Goal: Obtain resource: Download file/media

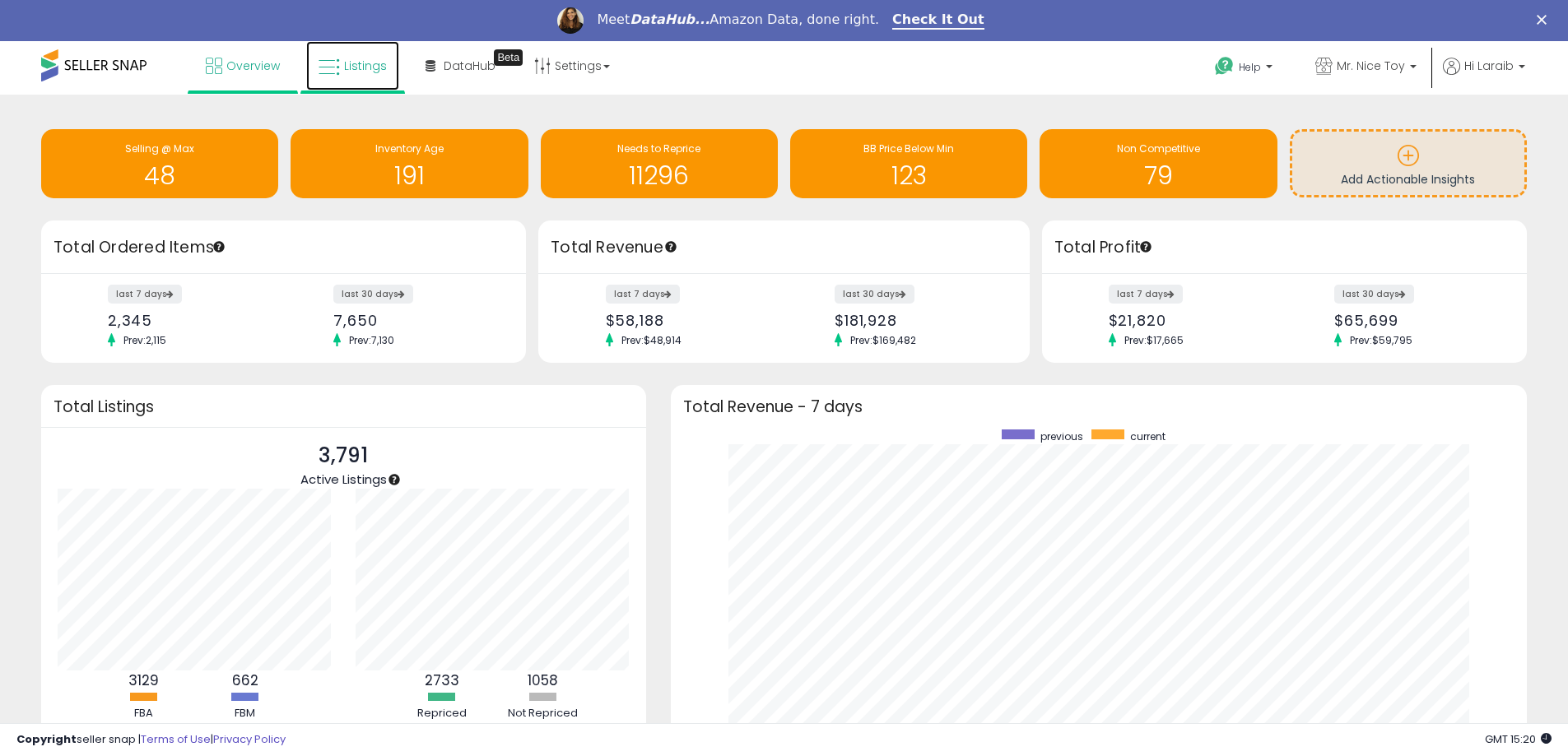
click at [351, 69] on span "Listings" at bounding box center [366, 65] width 43 height 16
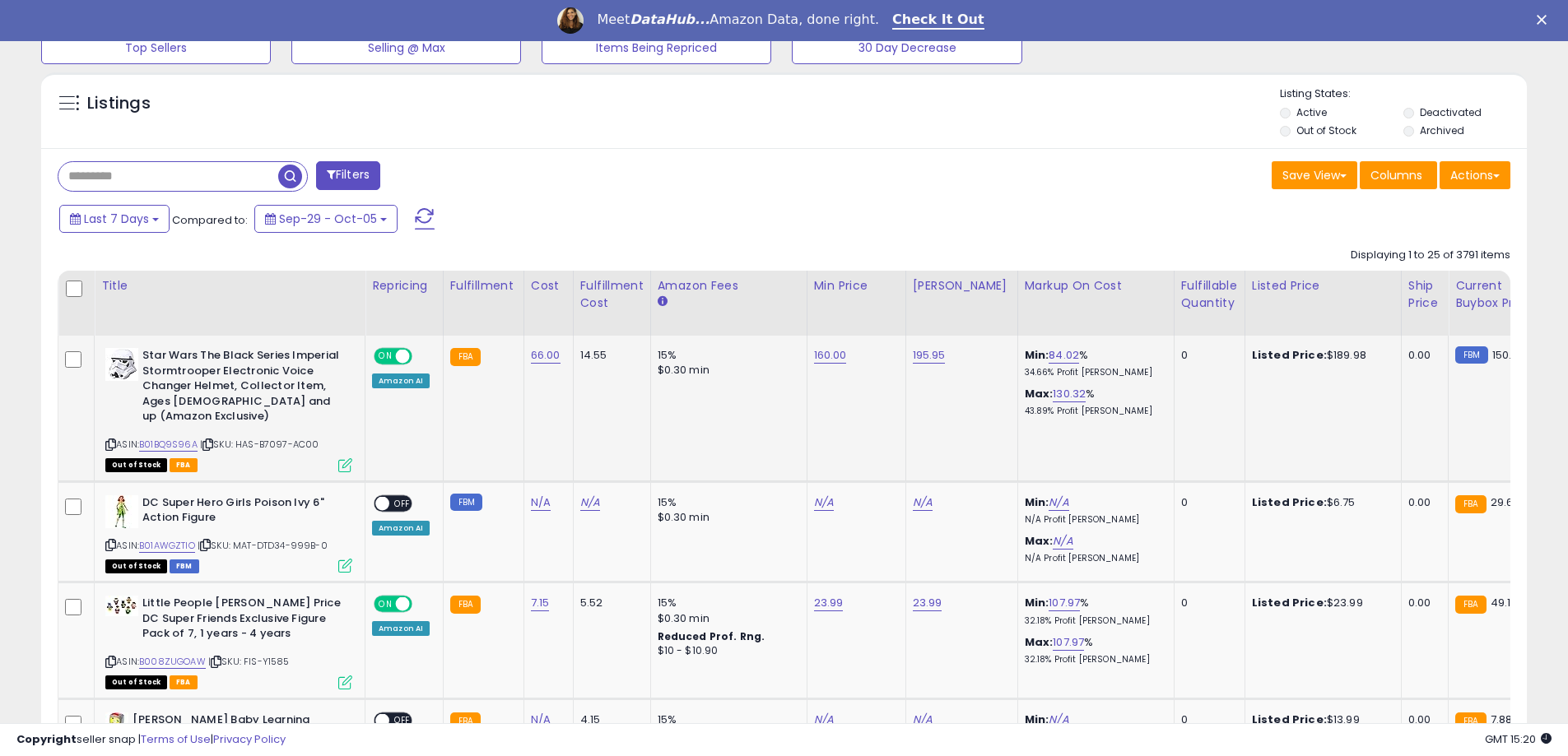
scroll to position [576, 0]
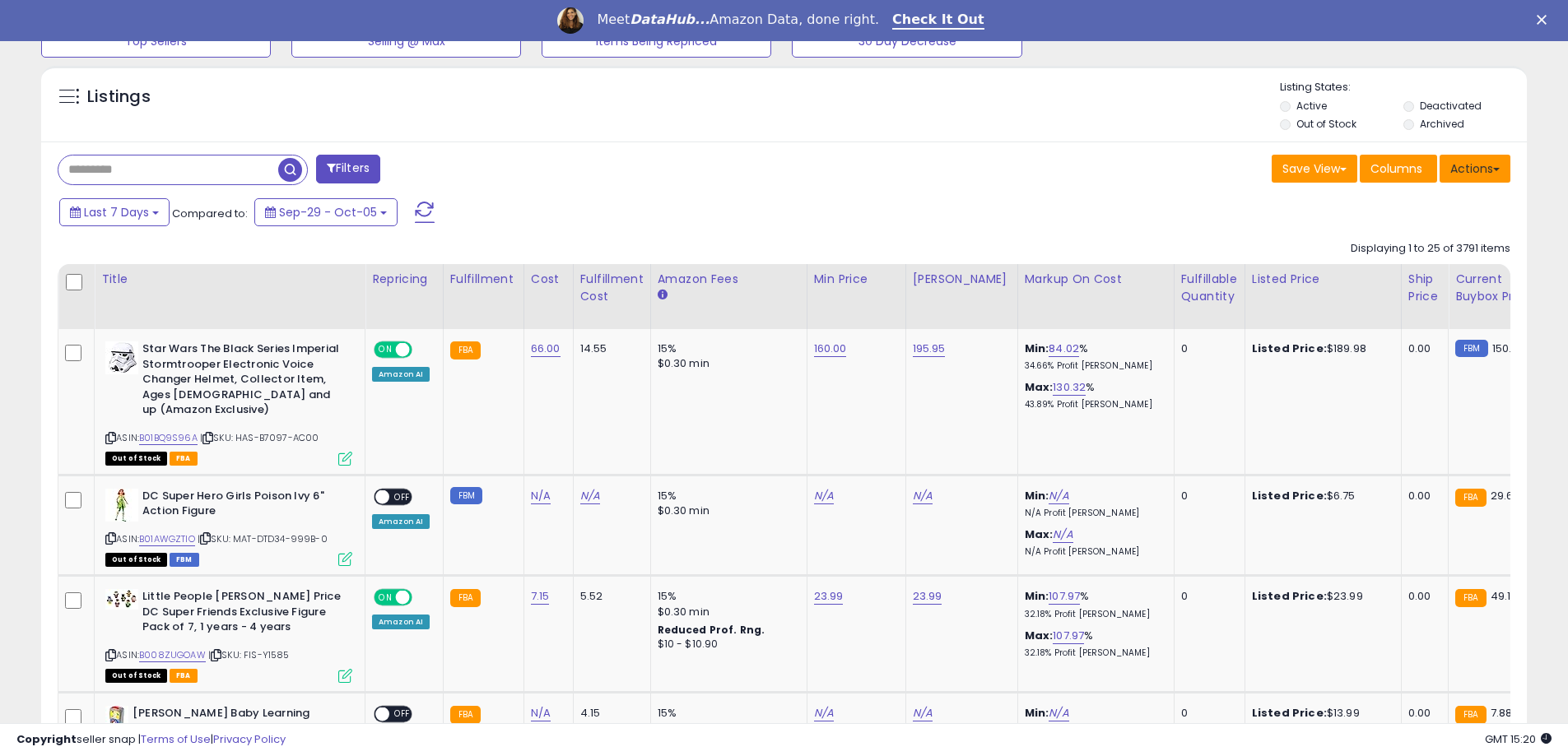
click at [1472, 178] on button "Actions" at bounding box center [1474, 168] width 70 height 28
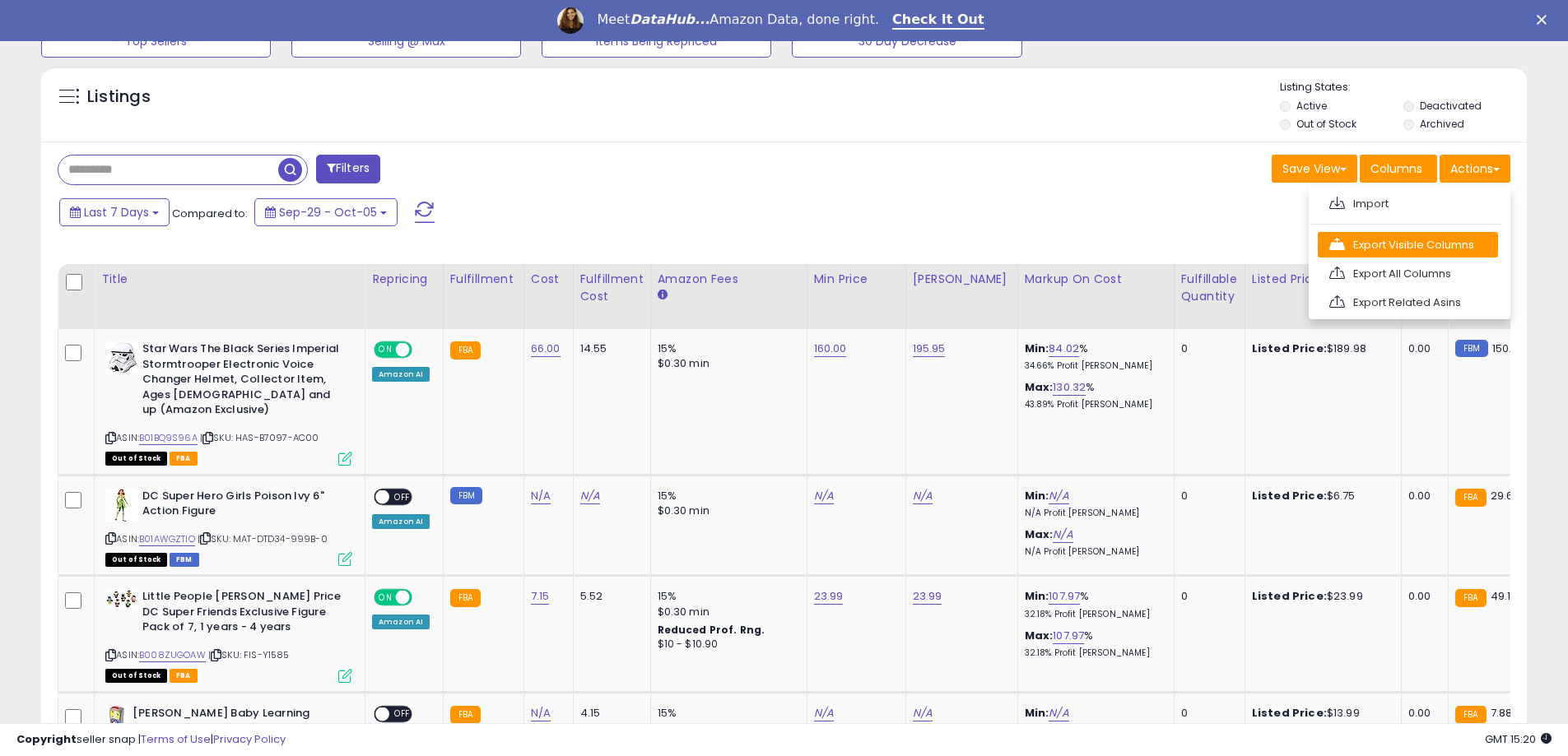
click at [1421, 251] on link "Export Visible Columns" at bounding box center [1408, 245] width 180 height 26
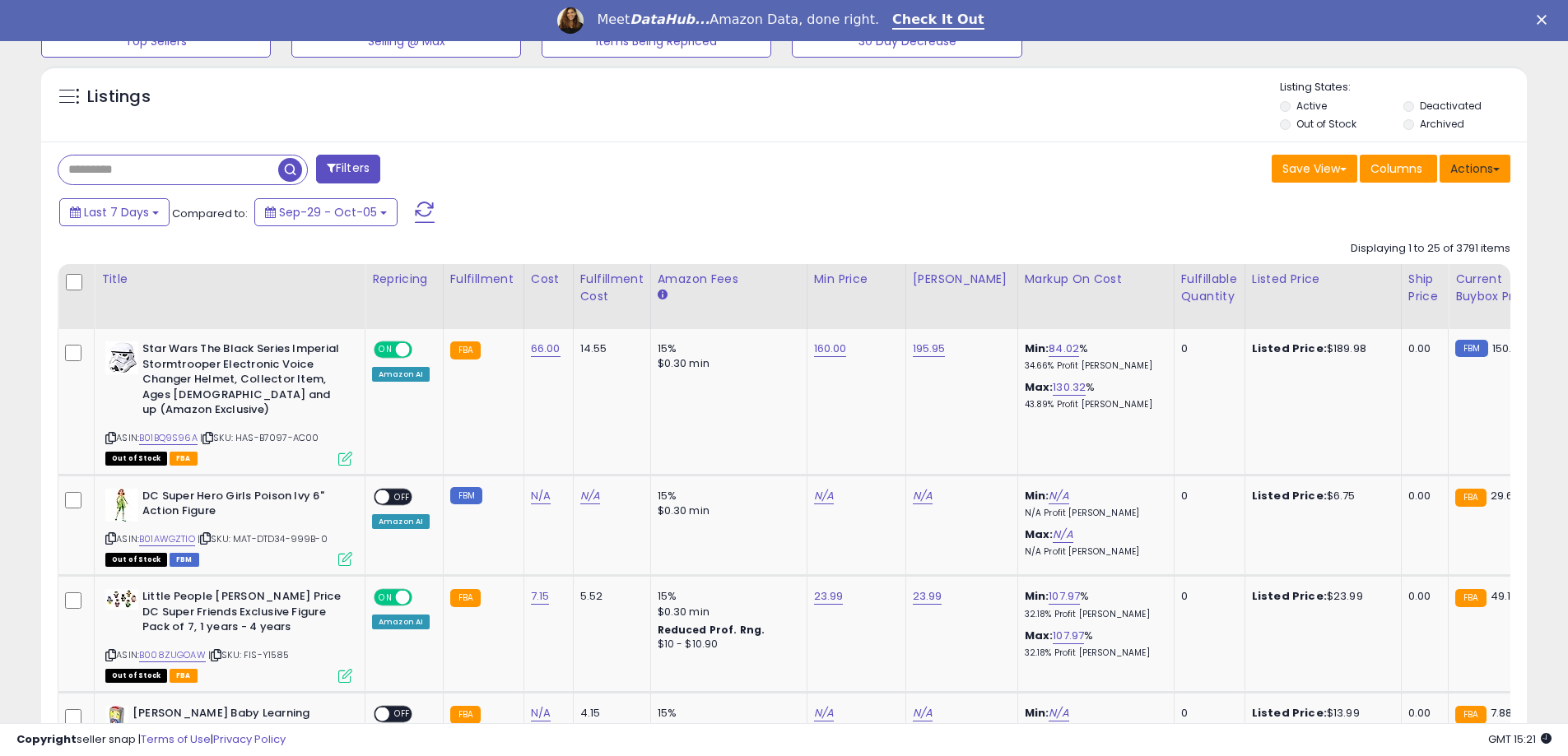
click at [1473, 164] on button "Actions" at bounding box center [1474, 168] width 70 height 28
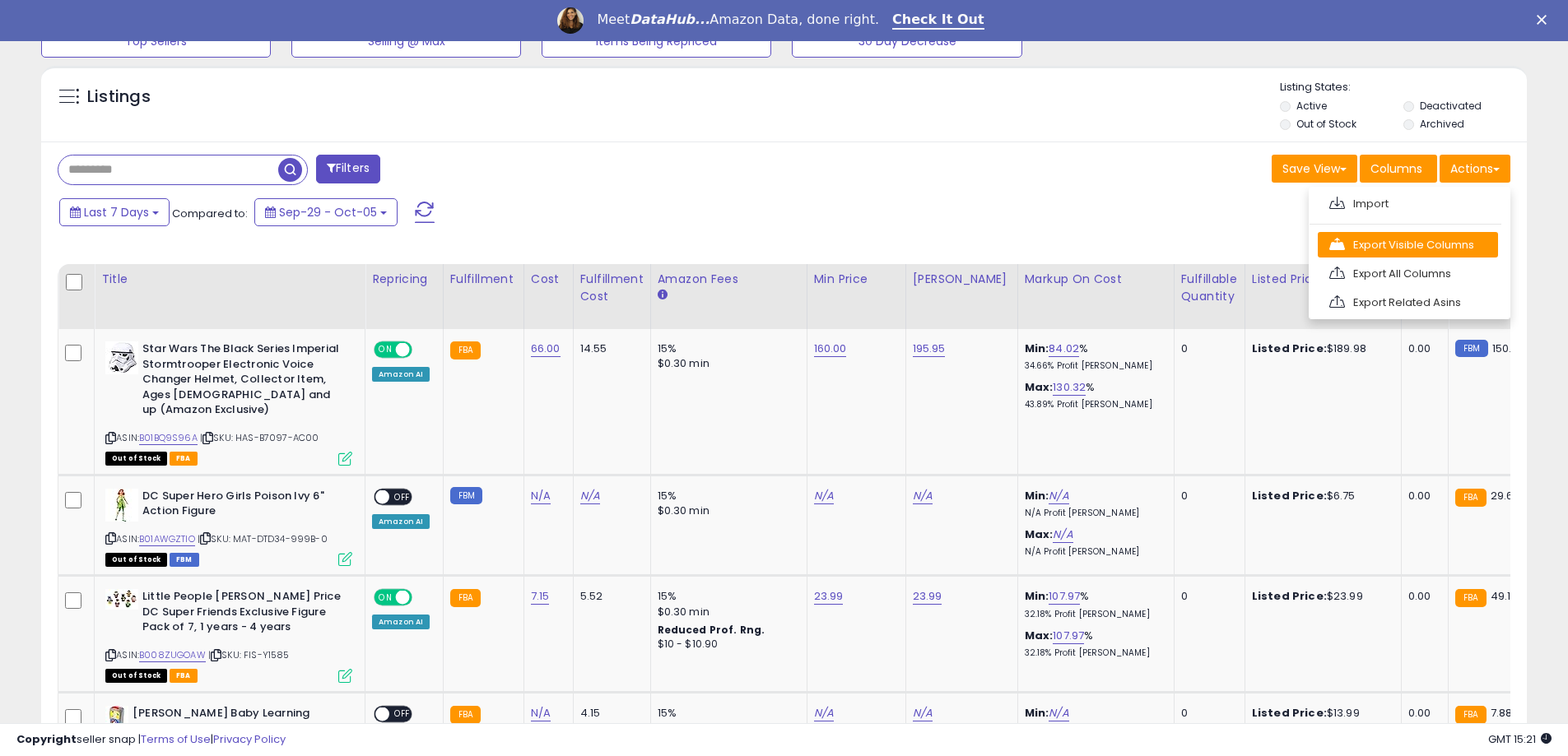
click at [1452, 243] on link "Export Visible Columns" at bounding box center [1408, 245] width 180 height 26
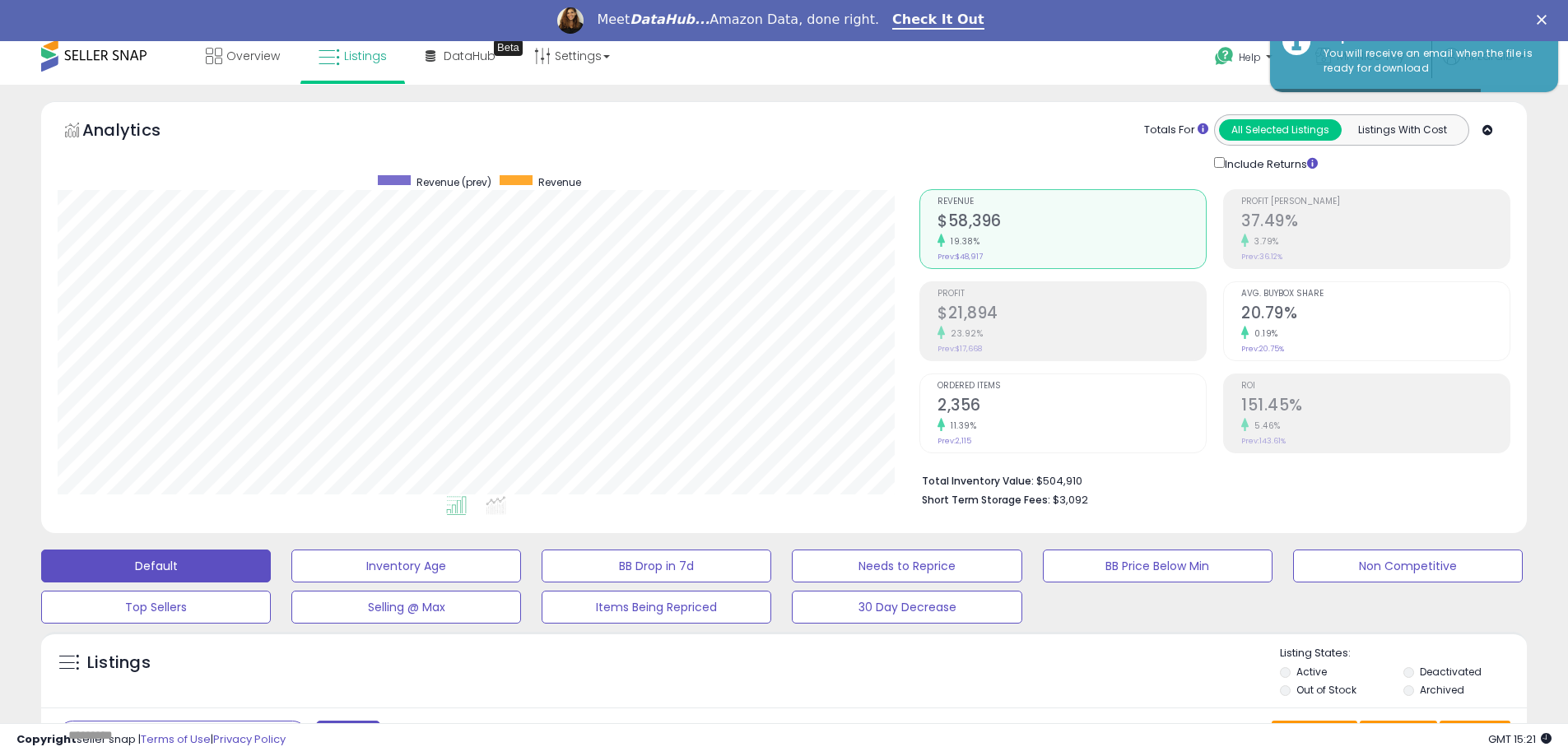
scroll to position [0, 0]
